Goal: Complete application form: Complete application form

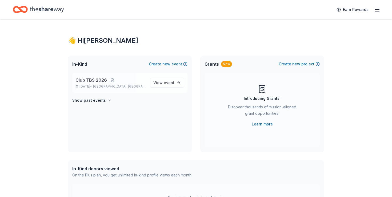
click at [126, 90] on div "Club TBS 2026 Mar 05, 2026 • Roslyn, NY View event" at bounding box center [129, 83] width 115 height 20
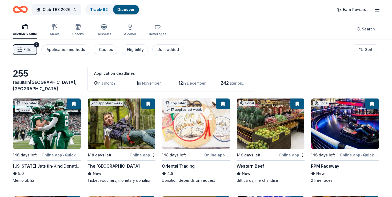
click at [149, 106] on button at bounding box center [148, 103] width 14 height 11
click at [146, 103] on button at bounding box center [148, 103] width 14 height 11
click at [148, 106] on button at bounding box center [148, 103] width 14 height 11
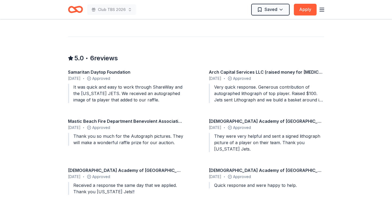
scroll to position [462, 0]
click at [292, 8] on div "Saved Apply" at bounding box center [283, 10] width 65 height 12
click at [302, 8] on button "Apply" at bounding box center [305, 10] width 23 height 12
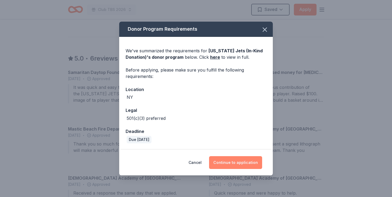
click at [226, 162] on button "Continue to application" at bounding box center [235, 162] width 53 height 13
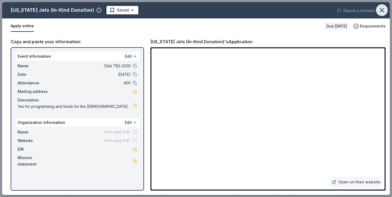
click at [381, 10] on icon "button" at bounding box center [381, 9] width 7 height 7
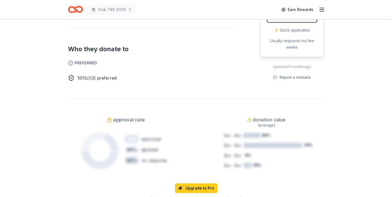
scroll to position [94, 0]
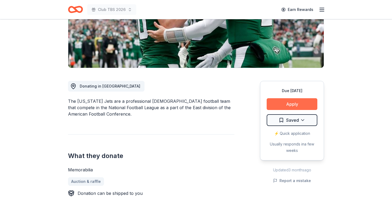
click at [278, 104] on button "Apply" at bounding box center [292, 104] width 51 height 12
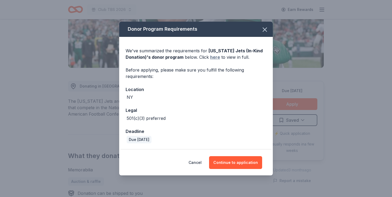
click at [212, 58] on link "here" at bounding box center [215, 57] width 10 height 6
click at [262, 33] on icon "button" at bounding box center [264, 29] width 7 height 7
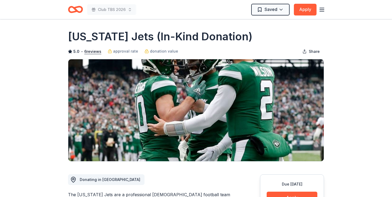
scroll to position [0, 0]
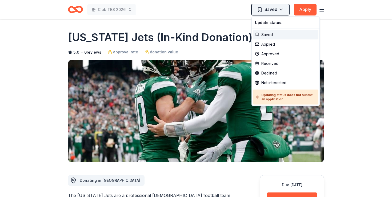
click at [275, 12] on html "Club TBS 2026 Saved Apply Due in 146 days Share New York Jets (In-Kind Donation…" at bounding box center [196, 98] width 392 height 197
click at [272, 47] on div "Applied" at bounding box center [286, 44] width 66 height 10
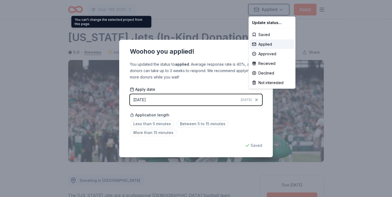
click at [117, 58] on html "Club TBS 2026 Applied Apply Due in 146 days Share New York Jets (In-Kind Donati…" at bounding box center [196, 98] width 392 height 197
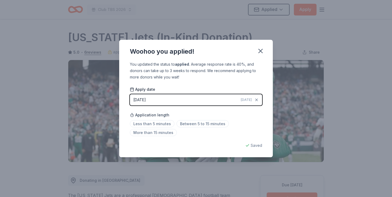
click at [101, 42] on div "Woohoo you applied! You updated the status to applied . Average response rate i…" at bounding box center [196, 98] width 392 height 197
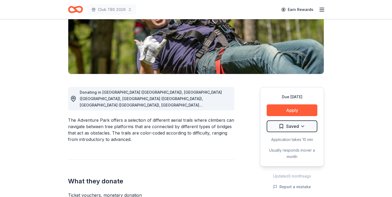
scroll to position [61, 0]
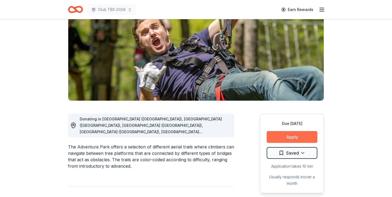
click at [273, 141] on button "Apply" at bounding box center [292, 137] width 51 height 12
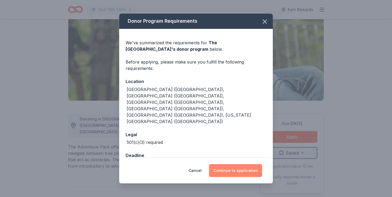
click at [247, 170] on button "Continue to application" at bounding box center [235, 170] width 53 height 13
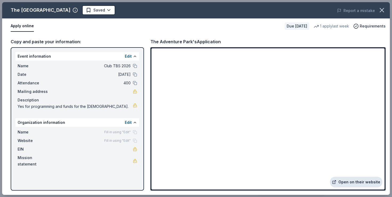
click at [354, 185] on link "Open on their website" at bounding box center [356, 182] width 53 height 11
click at [381, 9] on icon "button" at bounding box center [382, 10] width 4 height 4
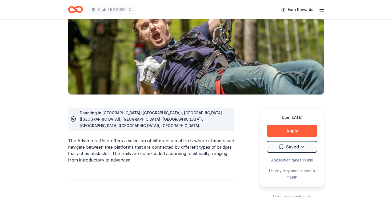
scroll to position [68, 0]
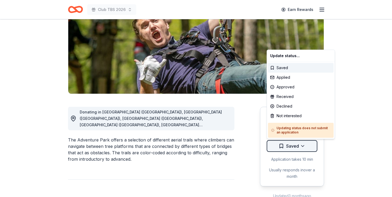
click at [294, 129] on html "Club TBS 2026 Earn Rewards Due in 148 days Share The Adventure Park New • 1 rev…" at bounding box center [196, 30] width 392 height 197
click at [288, 78] on div "Applied" at bounding box center [301, 78] width 66 height 10
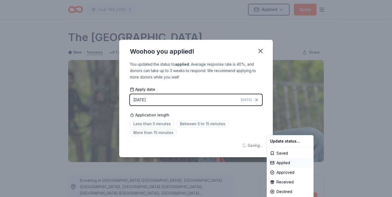
scroll to position [0, 0]
click at [262, 49] on html "Club TBS 2026 Applied Apply Due in 148 days Share The Adventure Park New • 1 re…" at bounding box center [196, 98] width 392 height 197
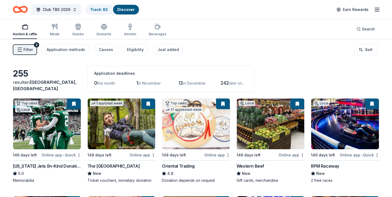
click at [73, 104] on button at bounding box center [74, 103] width 14 height 11
click at [77, 104] on button at bounding box center [74, 103] width 14 height 11
click at [19, 8] on icon "Home" at bounding box center [23, 9] width 8 height 5
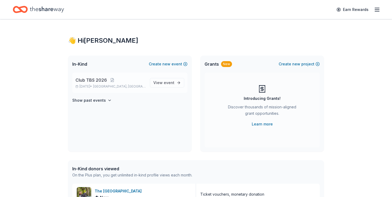
click at [101, 87] on p "[DATE] • [GEOGRAPHIC_DATA], [GEOGRAPHIC_DATA]" at bounding box center [111, 86] width 70 height 4
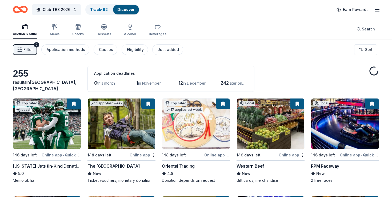
click at [76, 106] on button at bounding box center [74, 103] width 14 height 11
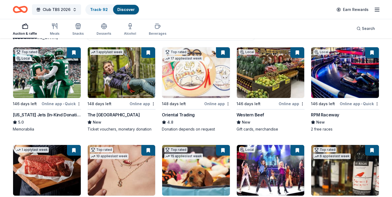
scroll to position [45, 0]
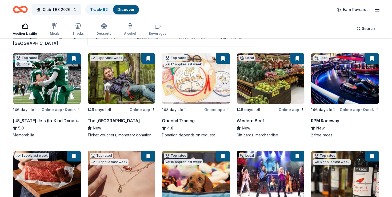
click at [370, 57] on button at bounding box center [372, 58] width 14 height 11
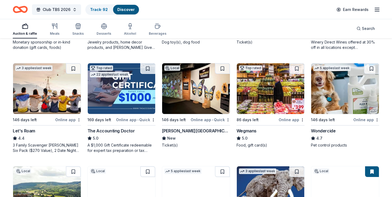
scroll to position [323, 0]
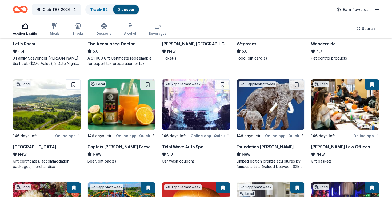
click at [77, 81] on button at bounding box center [73, 84] width 15 height 11
click at [77, 81] on button at bounding box center [74, 84] width 14 height 11
click at [73, 90] on img at bounding box center [47, 104] width 68 height 51
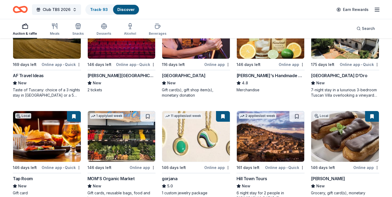
scroll to position [812, 0]
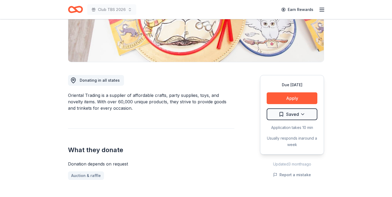
scroll to position [126, 0]
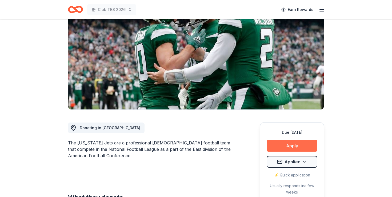
scroll to position [63, 0]
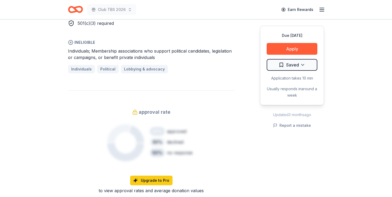
scroll to position [303, 0]
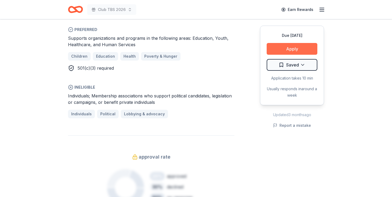
click at [289, 48] on button "Apply" at bounding box center [292, 49] width 51 height 12
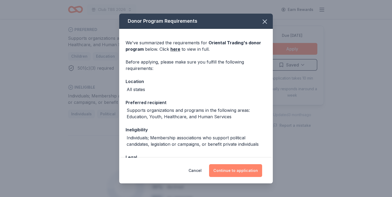
click at [233, 167] on button "Continue to application" at bounding box center [235, 170] width 53 height 13
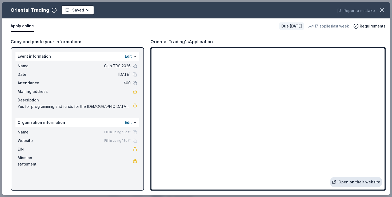
click at [360, 183] on link "Open on their website" at bounding box center [356, 182] width 53 height 11
click at [384, 11] on icon "button" at bounding box center [381, 9] width 7 height 7
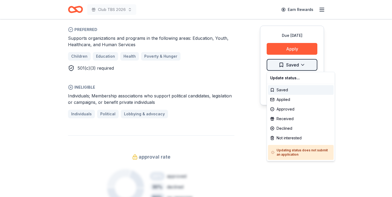
click at [287, 101] on div "Applied" at bounding box center [301, 100] width 66 height 10
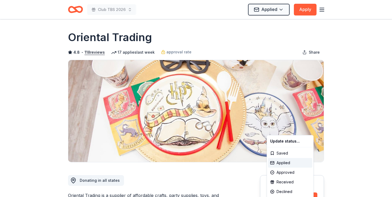
scroll to position [0, 0]
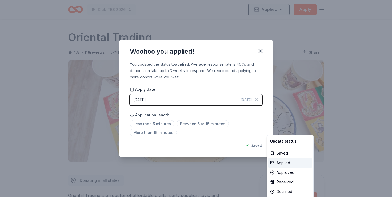
click at [136, 47] on html "Club TBS 2026 Applied Apply Due in 148 days Share Oriental Trading 4.8 • 118 re…" at bounding box center [196, 98] width 392 height 197
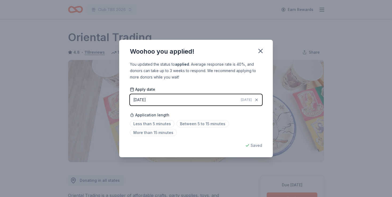
scroll to position [116, 0]
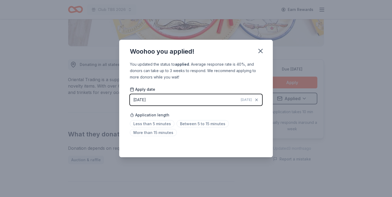
click at [137, 29] on div "Woohoo you applied! You updated the status to applied . Average response rate i…" at bounding box center [196, 98] width 392 height 197
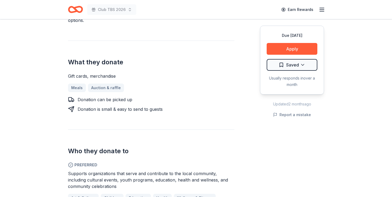
scroll to position [315, 0]
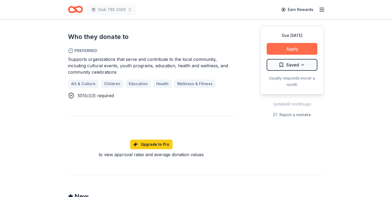
click at [277, 47] on button "Apply" at bounding box center [292, 49] width 51 height 12
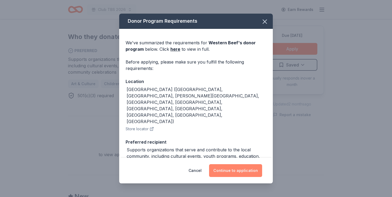
click at [247, 169] on button "Continue to application" at bounding box center [235, 170] width 53 height 13
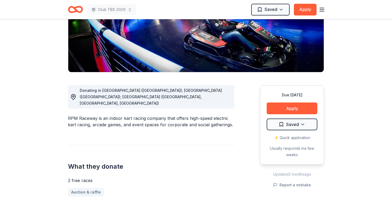
scroll to position [62, 0]
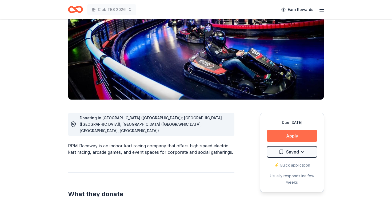
click at [287, 133] on button "Apply" at bounding box center [292, 136] width 51 height 12
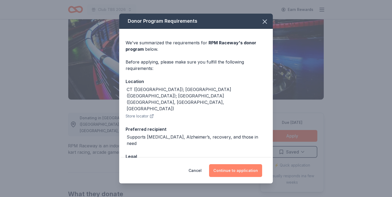
click at [242, 174] on button "Continue to application" at bounding box center [235, 170] width 53 height 13
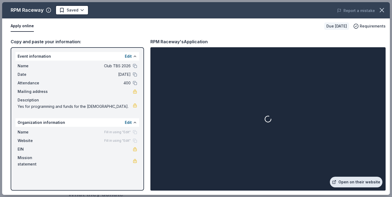
click at [356, 183] on link "Open on their website" at bounding box center [356, 182] width 53 height 11
click at [382, 11] on icon "button" at bounding box center [381, 9] width 7 height 7
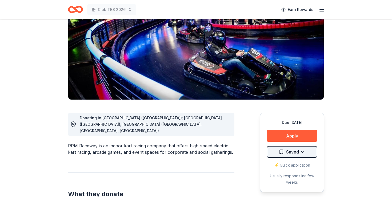
click at [309, 134] on html "Club TBS 2026 Earn Rewards Due in 146 days Share RPM Raceway New • 1 reviews ap…" at bounding box center [196, 36] width 392 height 197
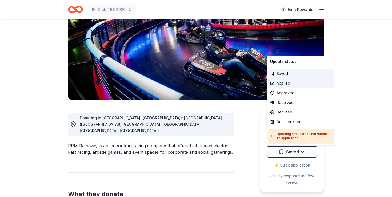
click at [277, 84] on div "Applied" at bounding box center [301, 83] width 66 height 10
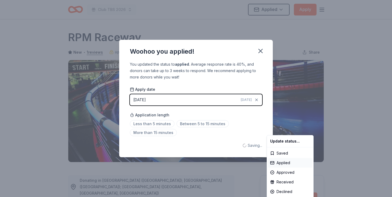
scroll to position [0, 0]
click at [263, 52] on html "Club TBS 2026 Applied Apply Due in 146 days Share RPM Raceway New • 1 reviews a…" at bounding box center [196, 98] width 392 height 197
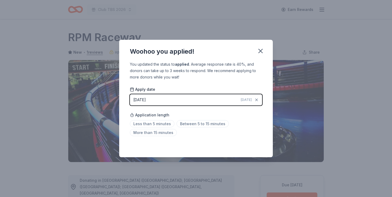
scroll to position [116, 0]
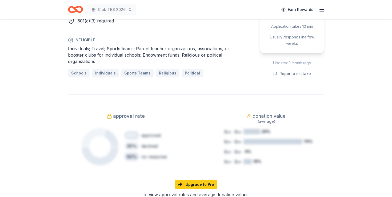
scroll to position [188, 0]
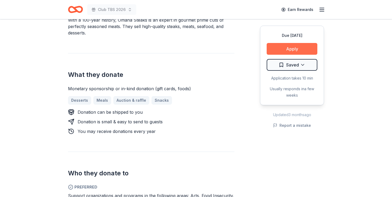
click at [278, 51] on button "Apply" at bounding box center [292, 49] width 51 height 12
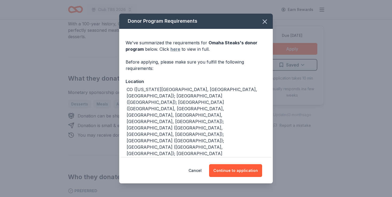
click at [177, 49] on link "here" at bounding box center [175, 49] width 10 height 6
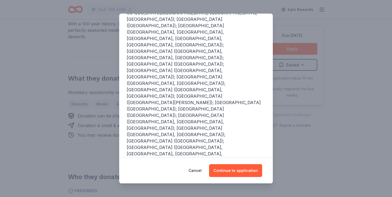
scroll to position [109, 0]
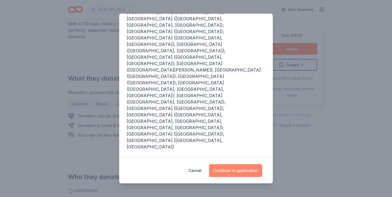
click at [231, 168] on button "Continue to application" at bounding box center [235, 170] width 53 height 13
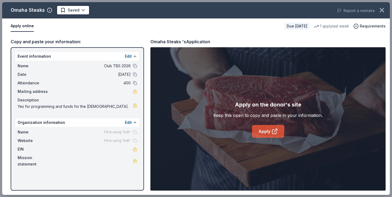
click at [263, 133] on link "Apply" at bounding box center [268, 131] width 32 height 13
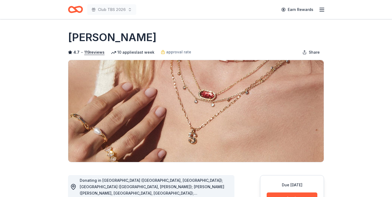
scroll to position [113, 0]
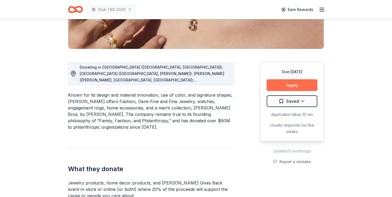
click at [281, 87] on button "Apply" at bounding box center [292, 85] width 51 height 12
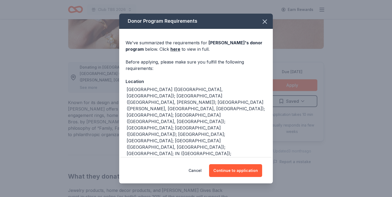
click at [230, 179] on div "Cancel Continue to application" at bounding box center [196, 171] width 154 height 26
click at [233, 173] on button "Continue to application" at bounding box center [235, 170] width 53 height 13
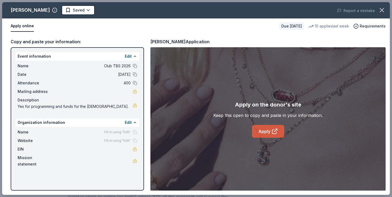
click at [261, 130] on link "Apply" at bounding box center [268, 131] width 32 height 13
click at [383, 8] on icon "button" at bounding box center [381, 9] width 7 height 7
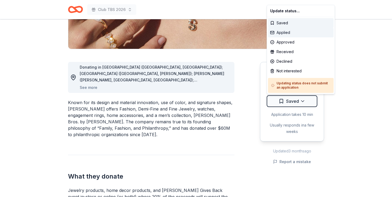
click at [297, 34] on div "Applied" at bounding box center [301, 33] width 66 height 10
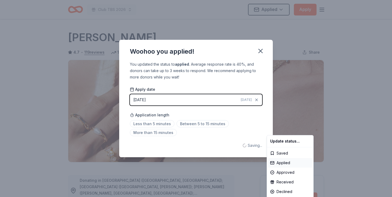
scroll to position [0, 0]
click at [260, 50] on html "Club TBS 2026 Applied Apply Due [DATE] Share [PERSON_NAME] 4.7 • 119 reviews 10…" at bounding box center [196, 98] width 392 height 197
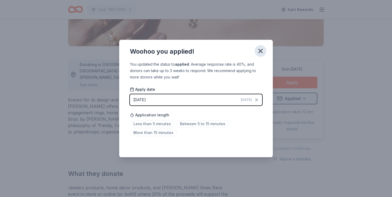
click at [258, 48] on icon "button" at bounding box center [260, 50] width 7 height 7
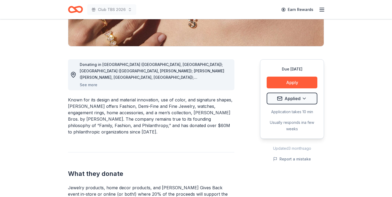
click at [90, 89] on div "Donating in [GEOGRAPHIC_DATA] ([GEOGRAPHIC_DATA], [GEOGRAPHIC_DATA]); [GEOGRAPH…" at bounding box center [151, 74] width 166 height 31
click at [85, 85] on button "See more" at bounding box center [89, 85] width 18 height 6
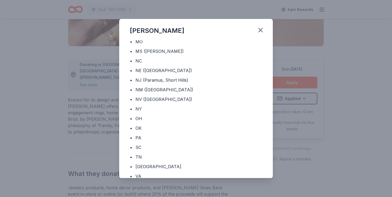
scroll to position [203, 0]
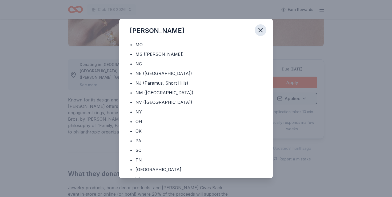
click at [265, 31] on button "button" at bounding box center [261, 30] width 12 height 12
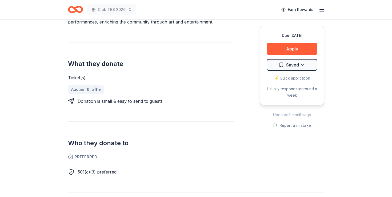
scroll to position [148, 0]
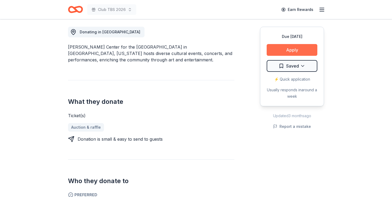
click at [293, 46] on button "Apply" at bounding box center [292, 50] width 51 height 12
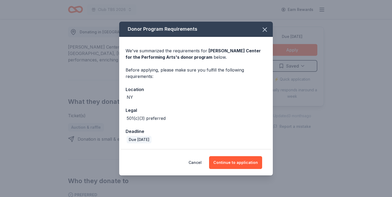
click at [245, 169] on div "Cancel Continue to application" at bounding box center [196, 163] width 154 height 26
click at [245, 163] on button "Continue to application" at bounding box center [235, 162] width 53 height 13
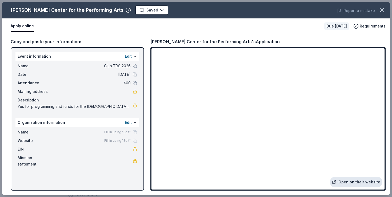
click at [349, 184] on link "Open on their website" at bounding box center [356, 182] width 53 height 11
click at [384, 8] on icon "button" at bounding box center [381, 9] width 7 height 7
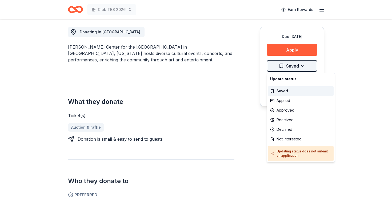
click at [291, 96] on div "Applied" at bounding box center [301, 101] width 66 height 10
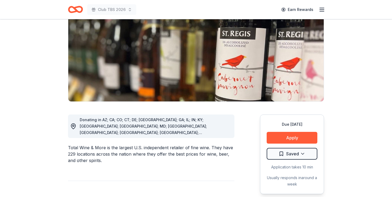
scroll to position [60, 0]
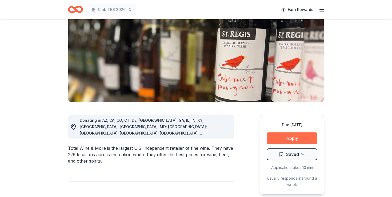
click at [299, 134] on button "Apply" at bounding box center [292, 138] width 51 height 12
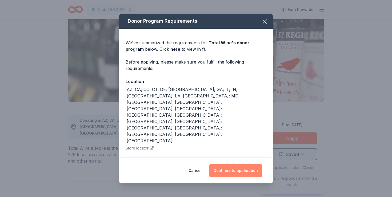
click at [229, 171] on button "Continue to application" at bounding box center [235, 170] width 53 height 13
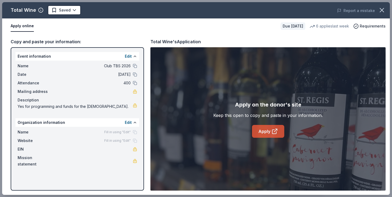
click at [265, 128] on link "Apply" at bounding box center [268, 131] width 32 height 13
click at [260, 128] on link "Apply" at bounding box center [268, 131] width 32 height 13
click at [225, 27] on div "Apply online" at bounding box center [144, 26] width 266 height 11
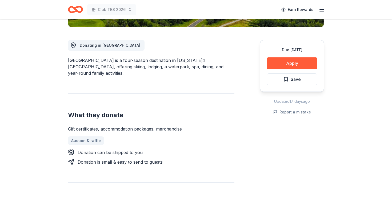
scroll to position [82, 0]
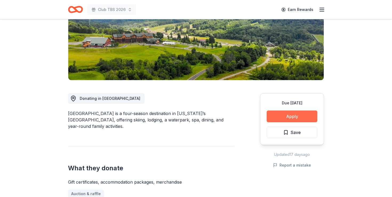
click at [287, 114] on button "Apply" at bounding box center [292, 116] width 51 height 12
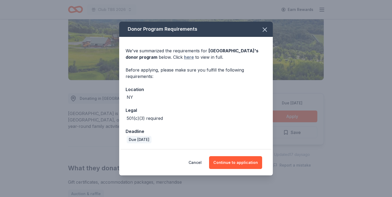
click at [194, 60] on link "here" at bounding box center [189, 57] width 10 height 6
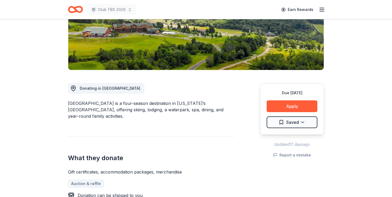
scroll to position [101, 0]
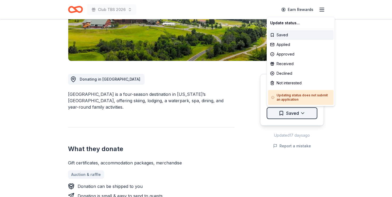
click at [279, 47] on div "Applied" at bounding box center [301, 45] width 66 height 10
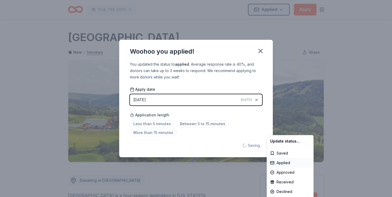
scroll to position [0, 0]
click at [261, 48] on html "Club TBS 2026 Applied Apply Due [DATE] Share [GEOGRAPHIC_DATA] New • 1 reviews …" at bounding box center [196, 98] width 392 height 197
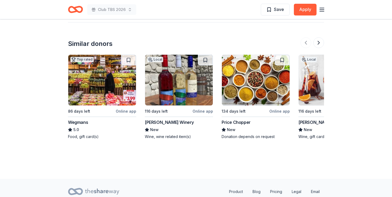
scroll to position [564, 0]
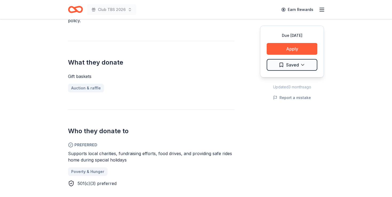
scroll to position [188, 0]
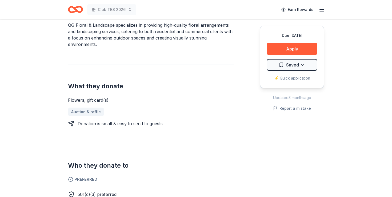
scroll to position [115, 0]
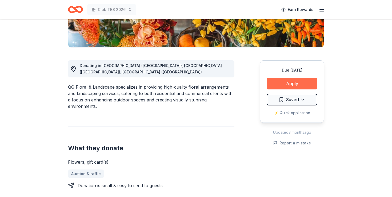
click at [275, 84] on button "Apply" at bounding box center [292, 84] width 51 height 12
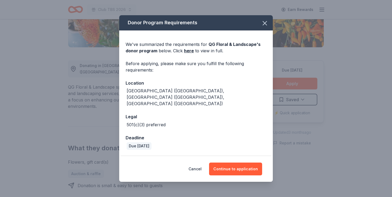
click at [232, 169] on div "Cancel Continue to application" at bounding box center [196, 169] width 154 height 26
click at [235, 162] on button "Continue to application" at bounding box center [235, 168] width 53 height 13
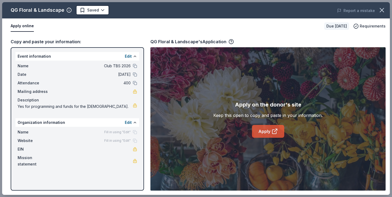
click at [257, 126] on link "Apply" at bounding box center [268, 131] width 32 height 13
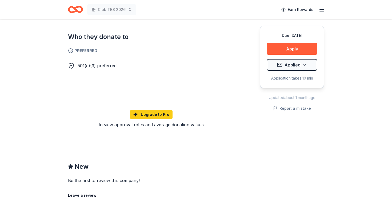
scroll to position [302, 0]
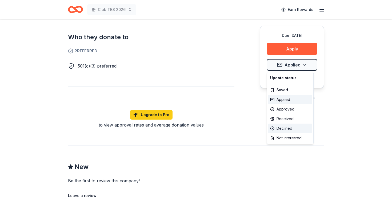
click at [289, 128] on div "Declined" at bounding box center [290, 129] width 44 height 10
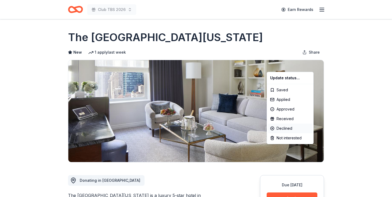
scroll to position [0, 0]
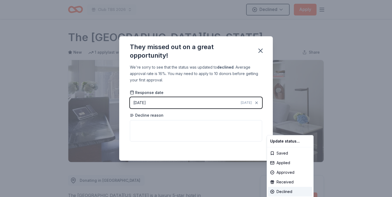
click at [260, 50] on html "Club TBS 2026 Declined Apply Due [DATE] Share The Peninsula [US_STATE] New 1 ap…" at bounding box center [196, 98] width 392 height 197
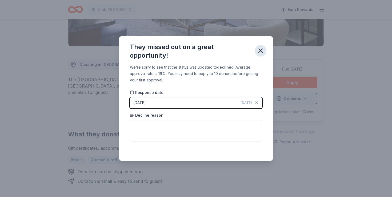
click at [262, 51] on icon "button" at bounding box center [260, 50] width 7 height 7
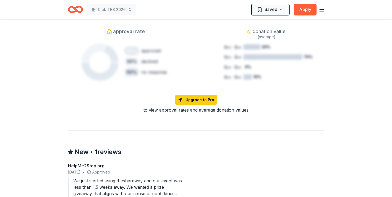
scroll to position [514, 0]
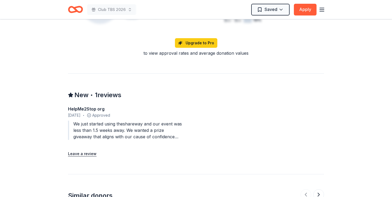
drag, startPoint x: 96, startPoint y: 133, endPoint x: 88, endPoint y: 123, distance: 12.9
click at [88, 124] on div "We just started using theshareway and our event was less than 1.5 weeks away. W…" at bounding box center [125, 130] width 115 height 19
drag, startPoint x: 88, startPoint y: 123, endPoint x: 116, endPoint y: 130, distance: 28.9
click at [116, 131] on div "We just started using theshareway and our event was less than 1.5 weeks away. W…" at bounding box center [125, 130] width 115 height 19
click at [131, 127] on div "We just started using theshareway and our event was less than 1.5 weeks away. W…" at bounding box center [125, 130] width 115 height 19
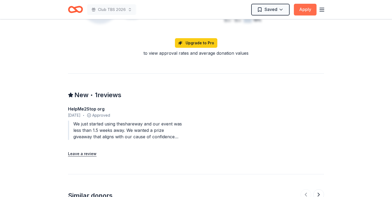
click at [307, 10] on button "Apply" at bounding box center [305, 10] width 23 height 12
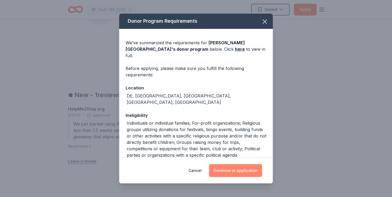
click at [231, 170] on button "Continue to application" at bounding box center [235, 170] width 53 height 13
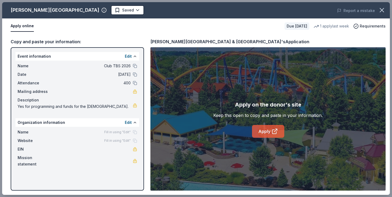
click at [267, 125] on link "Apply" at bounding box center [268, 131] width 32 height 13
click at [277, 135] on link "Apply" at bounding box center [268, 131] width 32 height 13
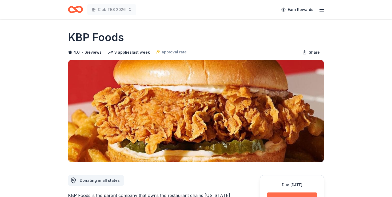
scroll to position [98, 0]
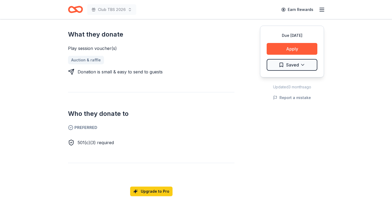
scroll to position [221, 0]
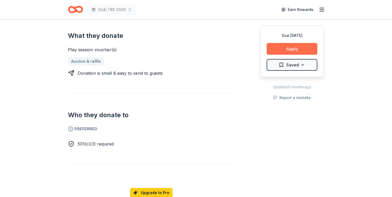
click at [289, 46] on button "Apply" at bounding box center [292, 49] width 51 height 12
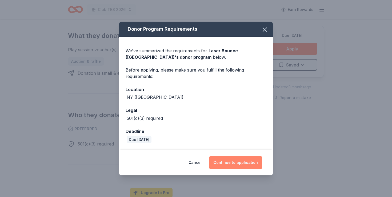
click at [227, 165] on button "Continue to application" at bounding box center [235, 162] width 53 height 13
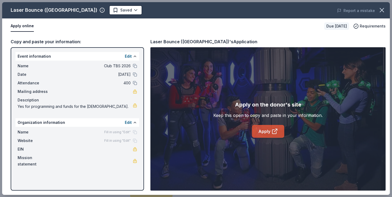
click at [265, 129] on link "Apply" at bounding box center [268, 131] width 32 height 13
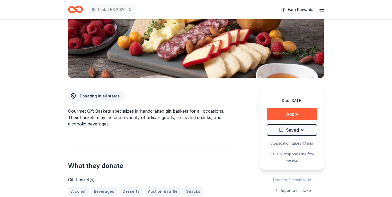
scroll to position [91, 0]
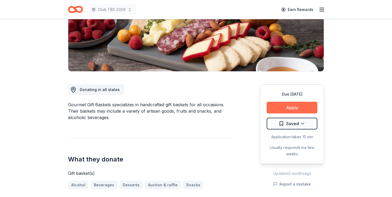
click at [282, 107] on button "Apply" at bounding box center [292, 108] width 51 height 12
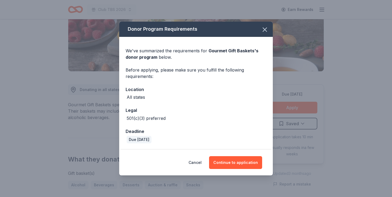
drag, startPoint x: 236, startPoint y: 165, endPoint x: 237, endPoint y: 146, distance: 19.8
click at [237, 146] on div "Donor Program Requirements We've summarized the requirements for Gourmet Gift B…" at bounding box center [196, 99] width 154 height 154
click at [239, 161] on button "Continue to application" at bounding box center [235, 162] width 53 height 13
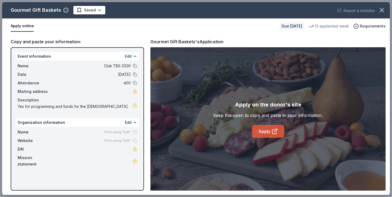
click at [267, 129] on link "Apply" at bounding box center [268, 131] width 32 height 13
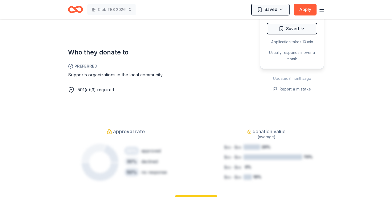
scroll to position [226, 0]
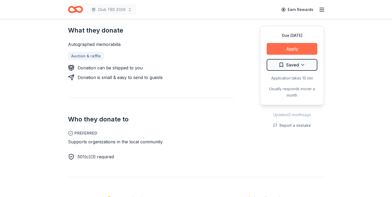
click at [292, 48] on button "Apply" at bounding box center [292, 49] width 51 height 12
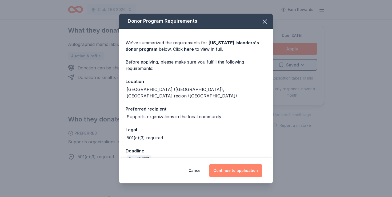
click at [231, 171] on button "Continue to application" at bounding box center [235, 170] width 53 height 13
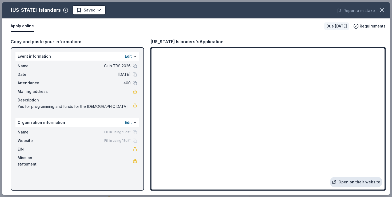
click at [345, 181] on link "Open on their website" at bounding box center [356, 182] width 53 height 11
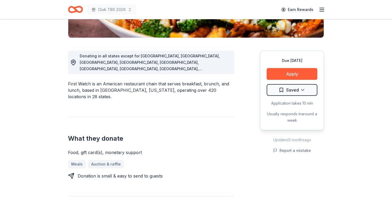
scroll to position [144, 0]
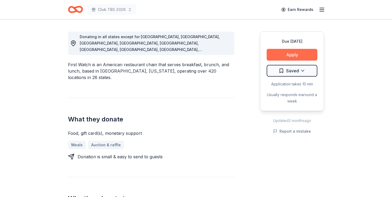
click at [273, 60] on button "Apply" at bounding box center [292, 55] width 51 height 12
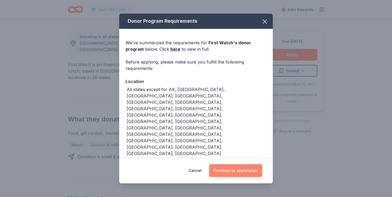
click at [233, 170] on button "Continue to application" at bounding box center [235, 170] width 53 height 13
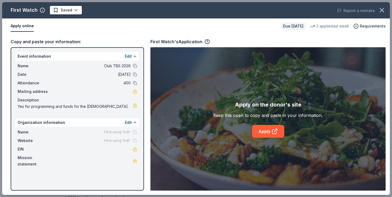
click at [291, 57] on div "Apply on the donor's site Keep this open to copy and paste in your information.…" at bounding box center [267, 118] width 235 height 143
click at [263, 135] on link "Apply" at bounding box center [268, 131] width 32 height 13
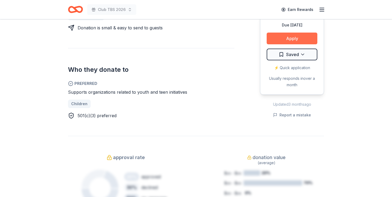
scroll to position [252, 0]
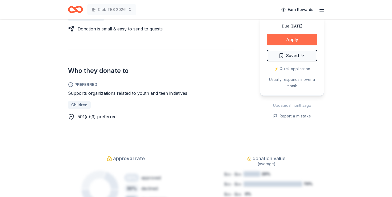
click at [289, 38] on button "Apply" at bounding box center [292, 40] width 51 height 12
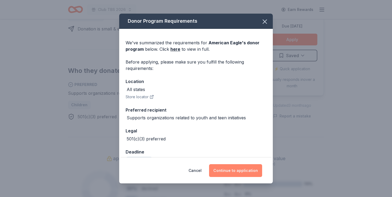
click at [231, 169] on button "Continue to application" at bounding box center [235, 170] width 53 height 13
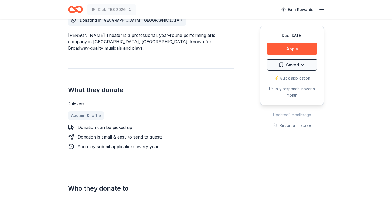
scroll to position [233, 0]
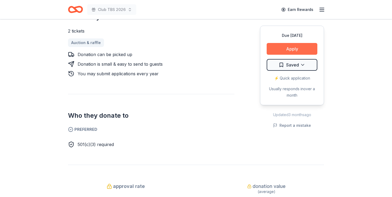
click at [272, 45] on button "Apply" at bounding box center [292, 49] width 51 height 12
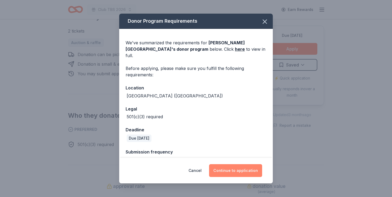
click at [238, 170] on button "Continue to application" at bounding box center [235, 170] width 53 height 13
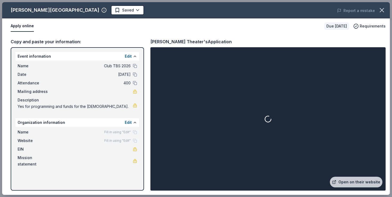
click at [281, 44] on div "Engeman Theater's Application" at bounding box center [267, 41] width 235 height 7
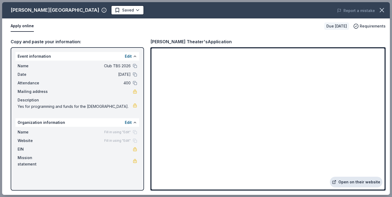
click at [350, 183] on link "Open on their website" at bounding box center [356, 182] width 53 height 11
click at [384, 9] on icon "button" at bounding box center [381, 9] width 7 height 7
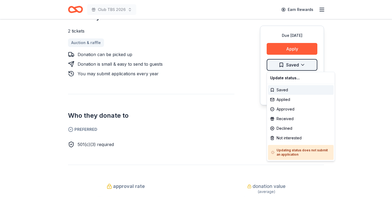
click at [291, 98] on div "Applied" at bounding box center [301, 100] width 66 height 10
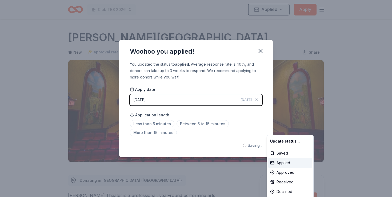
scroll to position [0, 0]
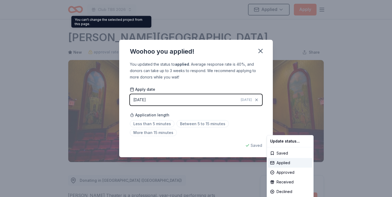
click at [80, 46] on html "Club TBS 2026 Applied Apply Due in 146 days Share Engeman Theater New approval …" at bounding box center [196, 98] width 392 height 197
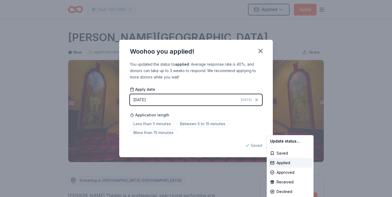
scroll to position [116, 0]
